Goal: Find specific page/section: Find specific page/section

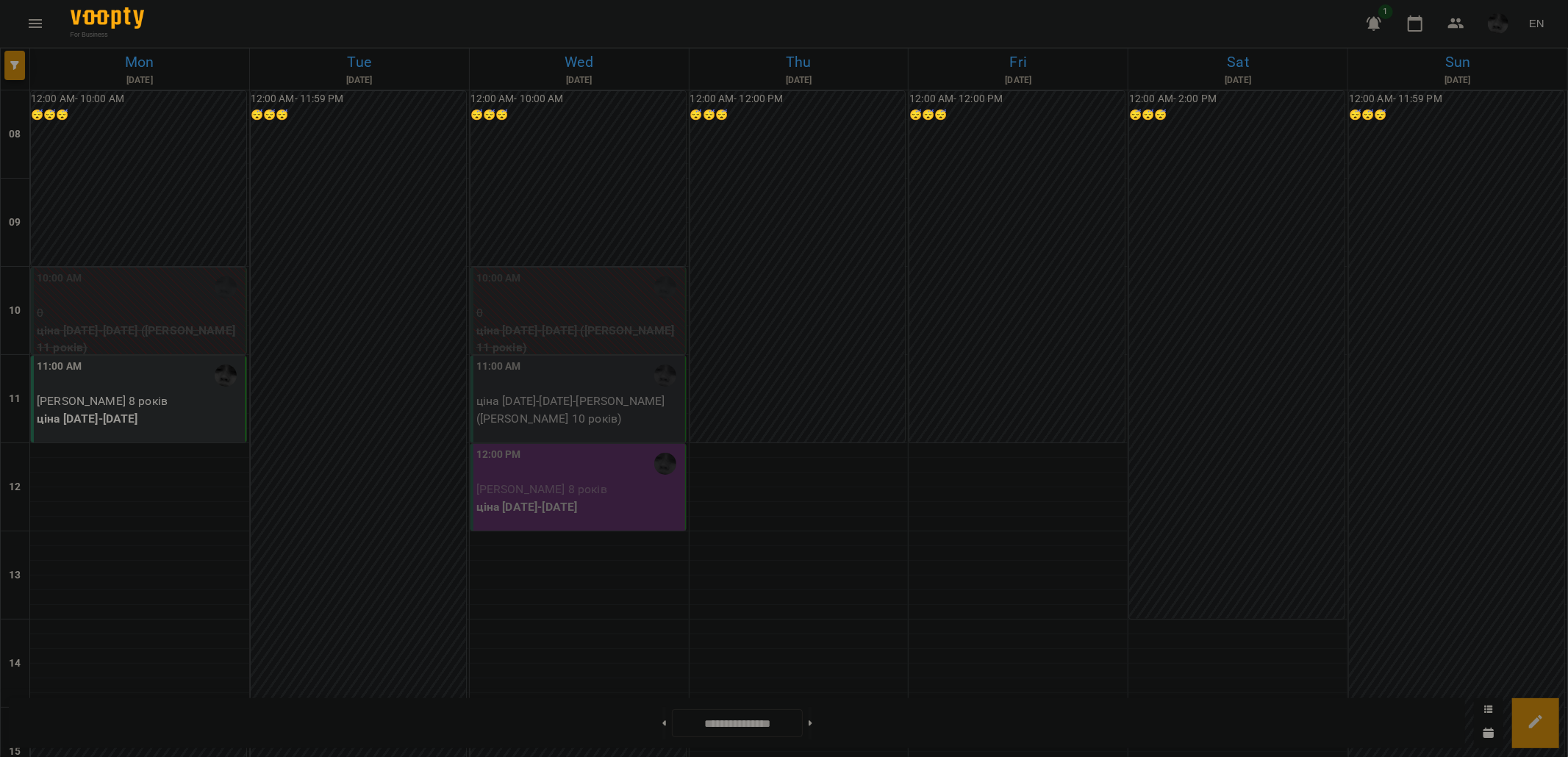
scroll to position [163, 0]
click at [1503, 30] on img "button" at bounding box center [1497, 23] width 20 height 20
click at [1448, 60] on span "Дедюхов Євгеній Миколайович" at bounding box center [1451, 55] width 165 height 17
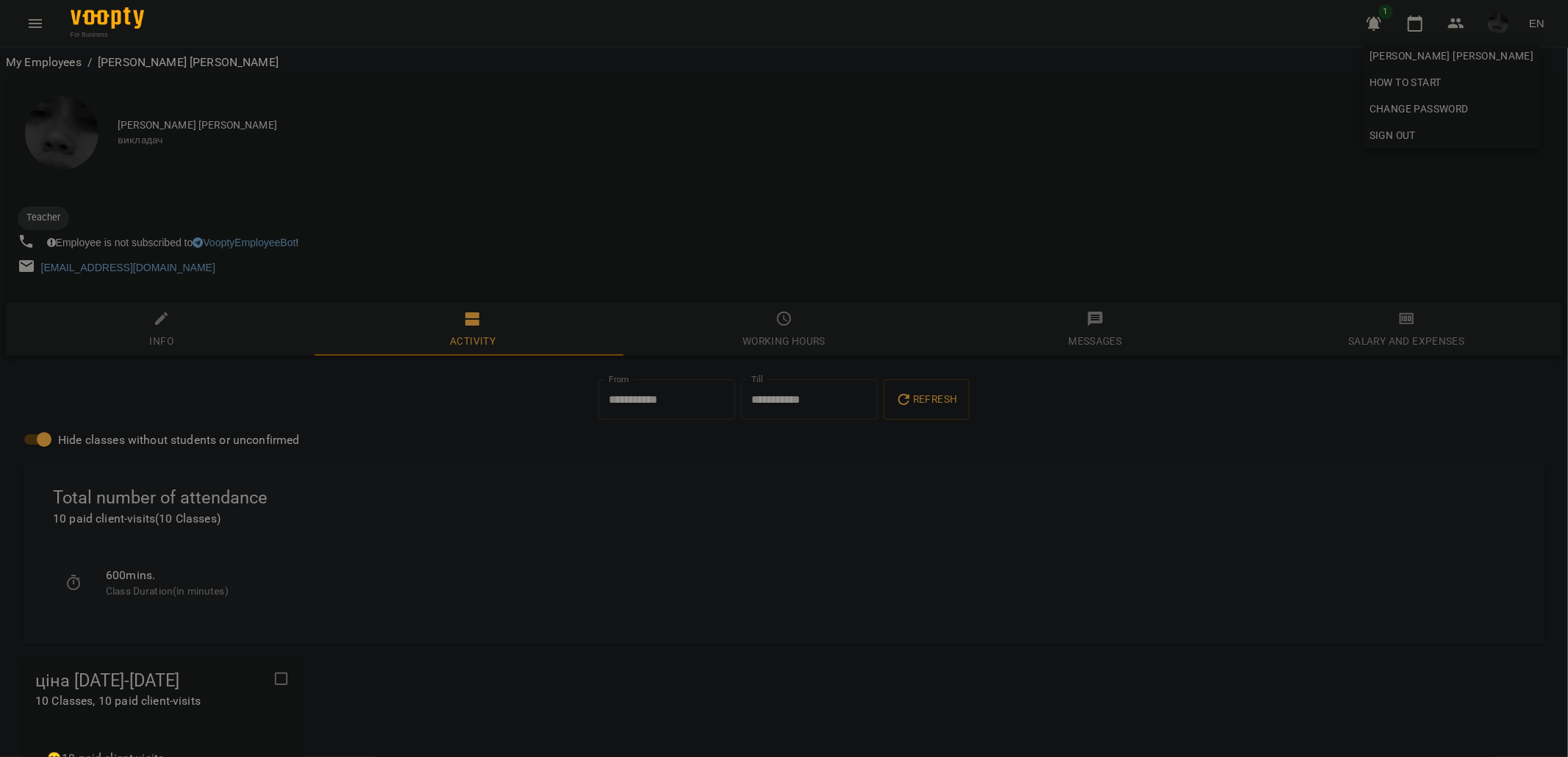
drag, startPoint x: 165, startPoint y: 122, endPoint x: 203, endPoint y: 127, distance: 38.3
click at [203, 127] on div at bounding box center [784, 378] width 1568 height 757
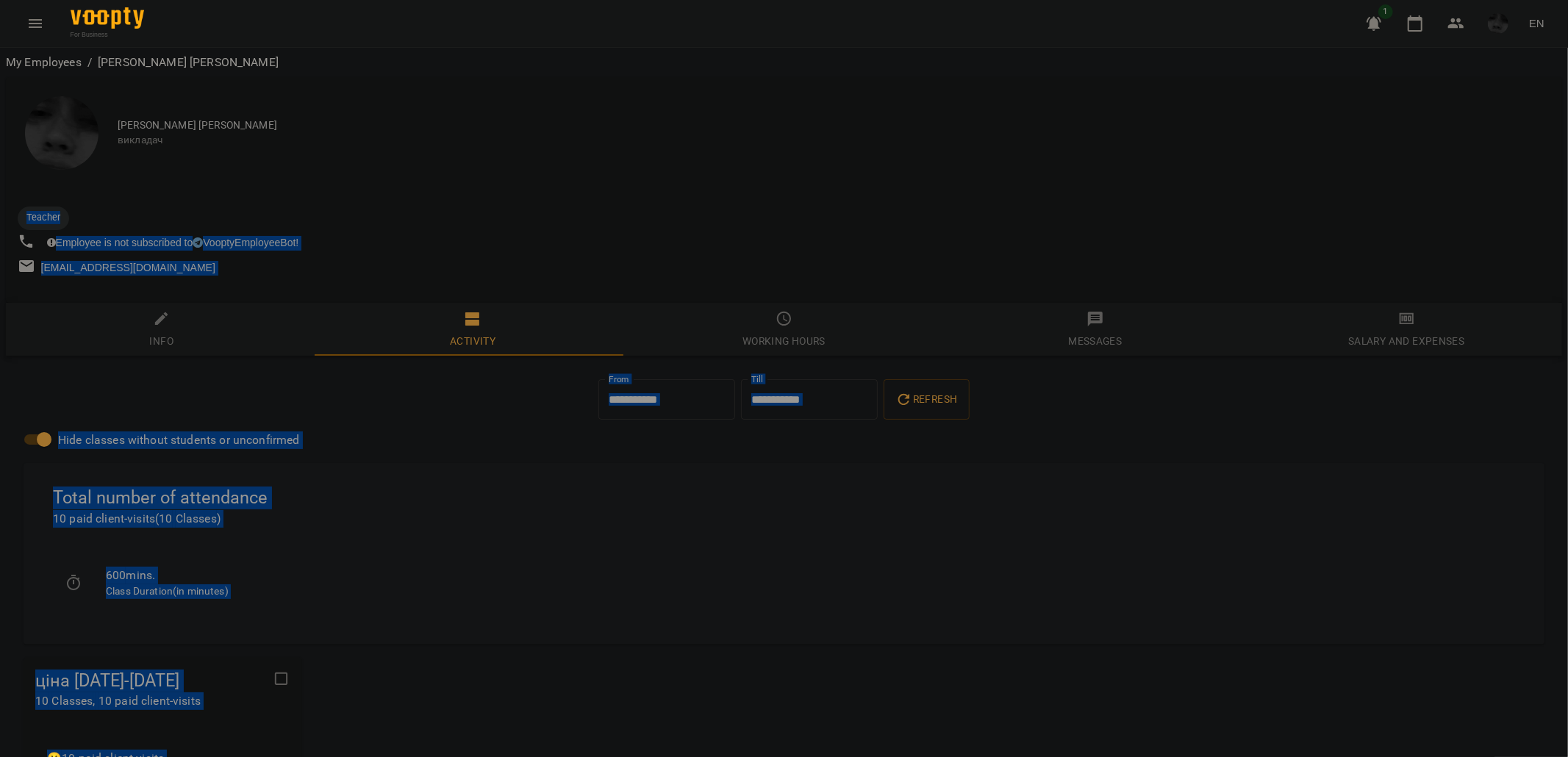
drag, startPoint x: 201, startPoint y: 127, endPoint x: 284, endPoint y: 133, distance: 83.2
click at [284, 133] on span "викладач" at bounding box center [833, 141] width 1432 height 15
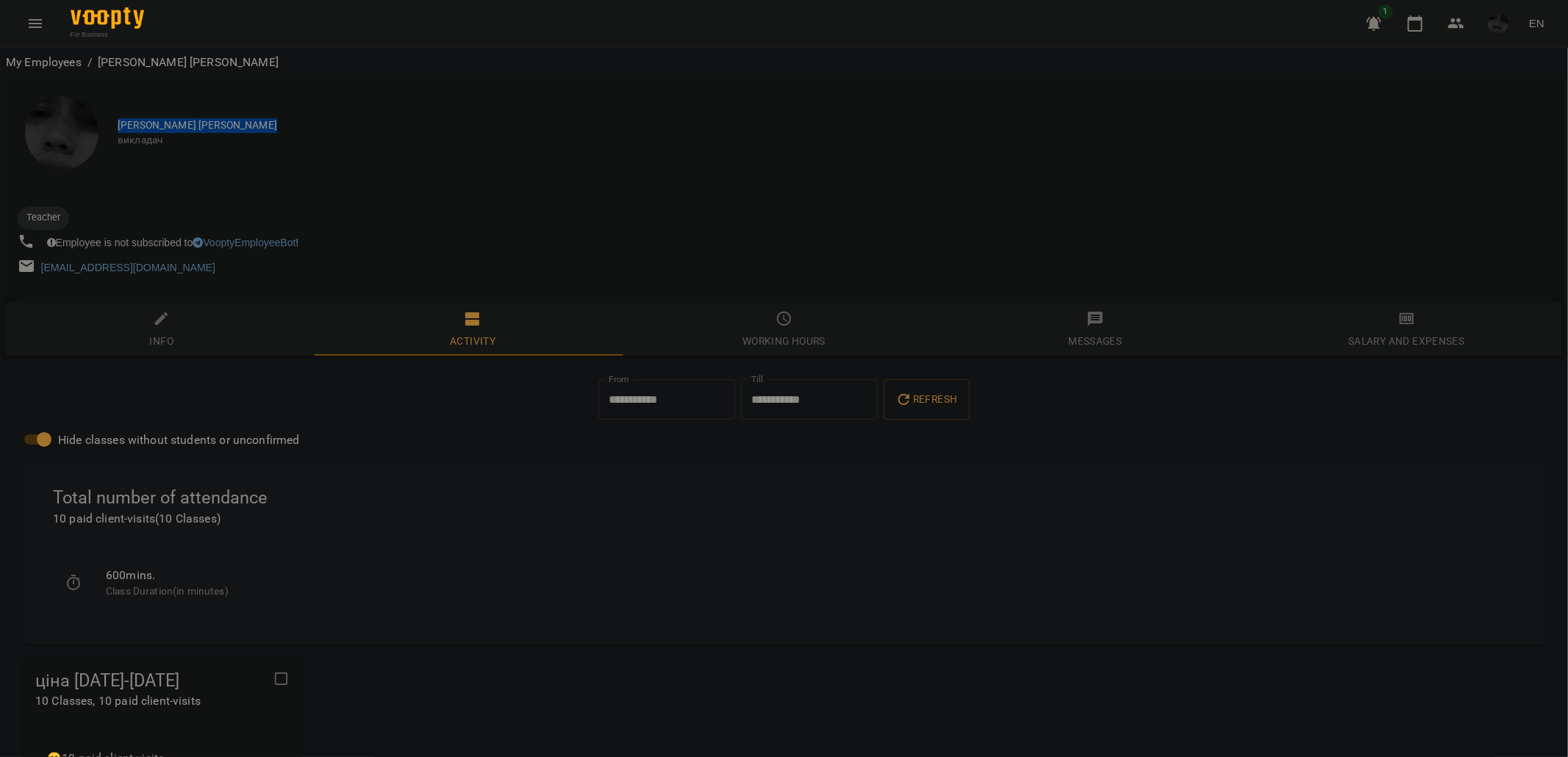
drag, startPoint x: 286, startPoint y: 127, endPoint x: 116, endPoint y: 118, distance: 170.2
click at [118, 118] on span "Дедюхов Євгеній Миколайович" at bounding box center [833, 126] width 1432 height 15
click at [165, 121] on span "Дедюхов Євгеній Миколайович" at bounding box center [833, 126] width 1432 height 15
click at [1420, 20] on icon "button" at bounding box center [1414, 23] width 17 height 17
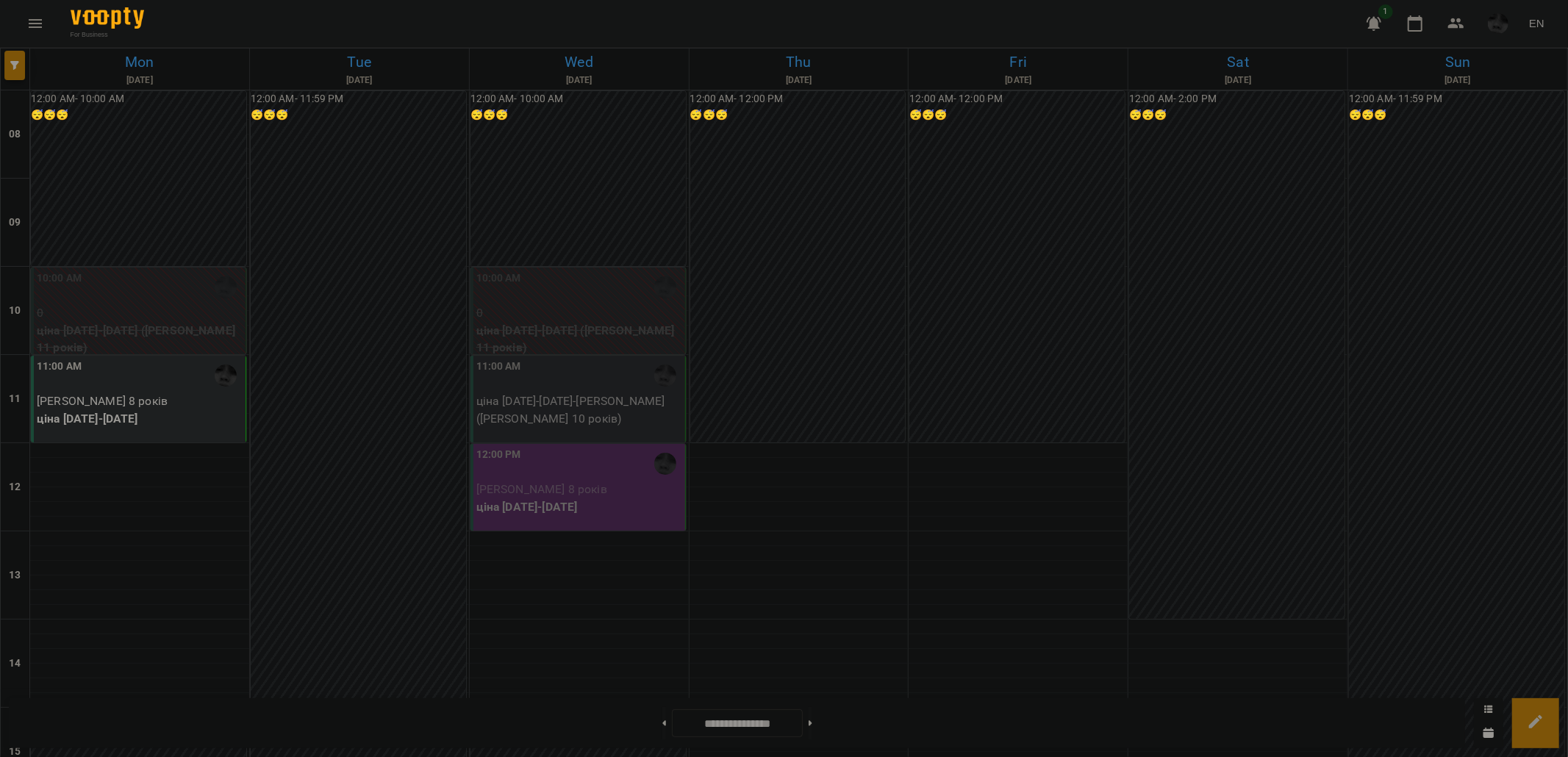
scroll to position [176, 0]
